Goal: Navigation & Orientation: Find specific page/section

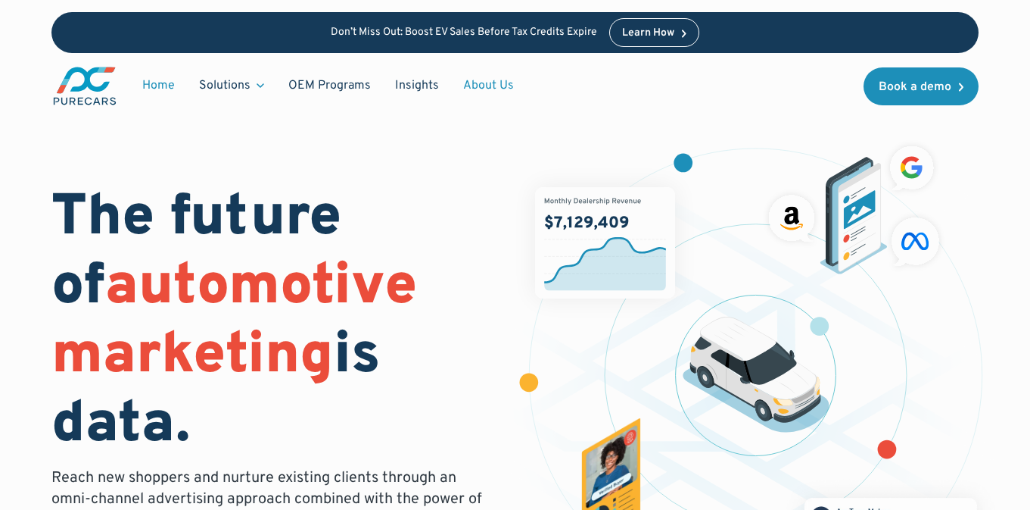
click at [484, 78] on link "About Us" at bounding box center [488, 85] width 75 height 29
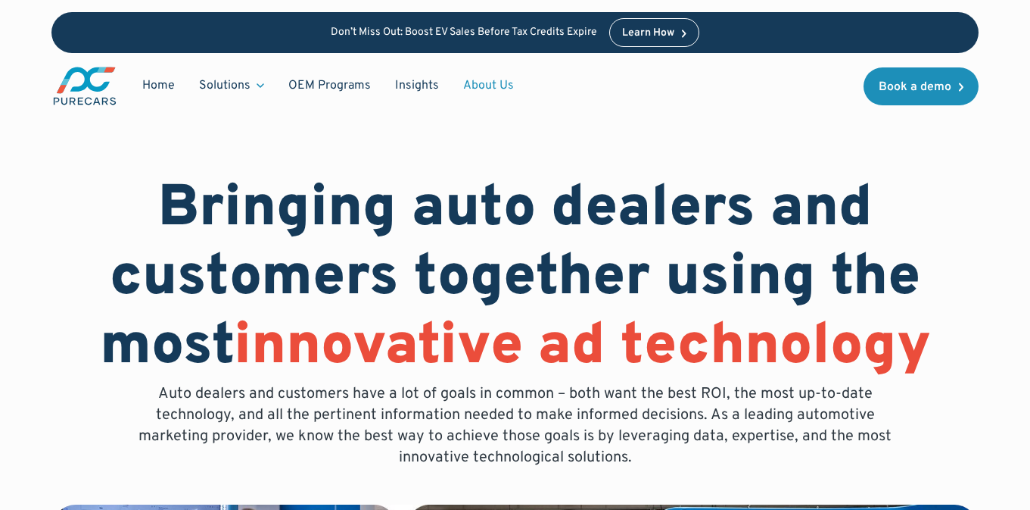
click at [722, 92] on div "Home Solutions Solutions for Dealers Overview PureCars offers everything dealer…" at bounding box center [514, 86] width 927 height 66
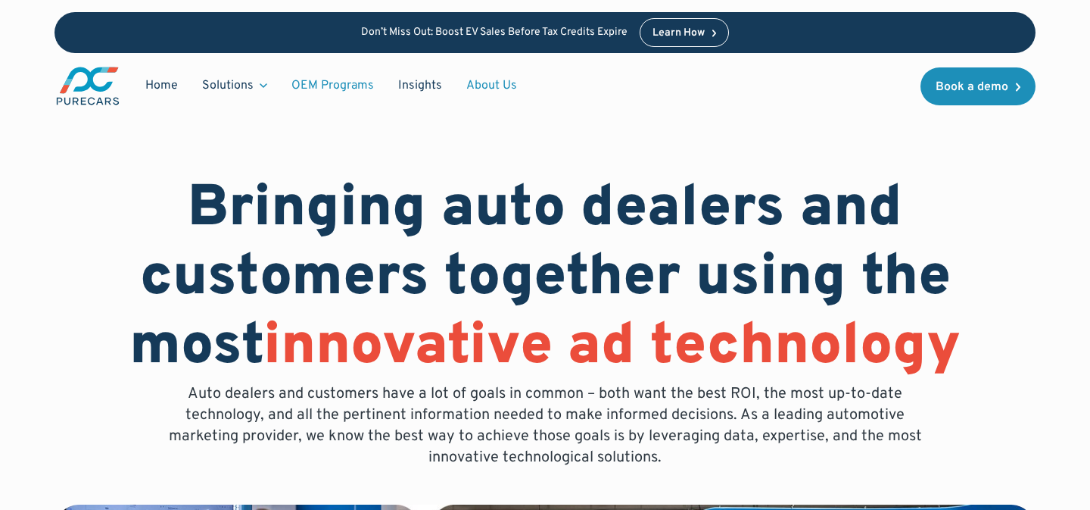
click at [319, 89] on link "OEM Programs" at bounding box center [332, 85] width 107 height 29
